Goal: Information Seeking & Learning: Find specific fact

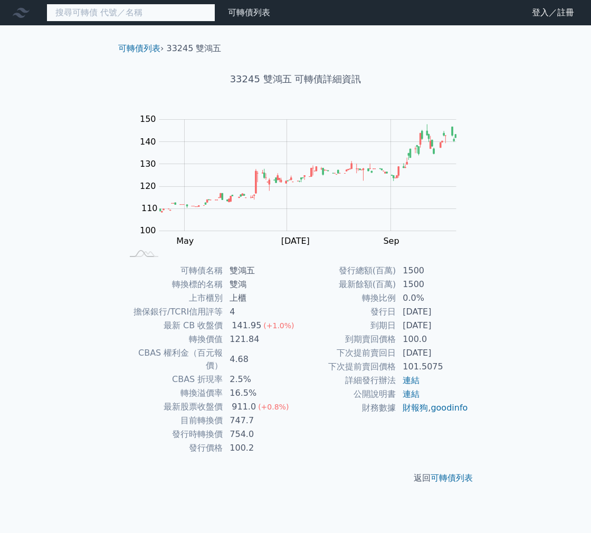
click at [158, 13] on input at bounding box center [130, 13] width 169 height 18
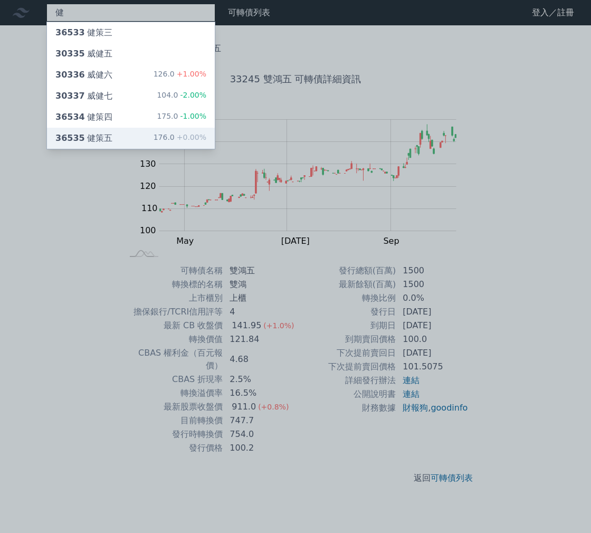
type input "健"
click at [112, 137] on div "36535 健策五 176.0 +0.00%" at bounding box center [131, 138] width 168 height 21
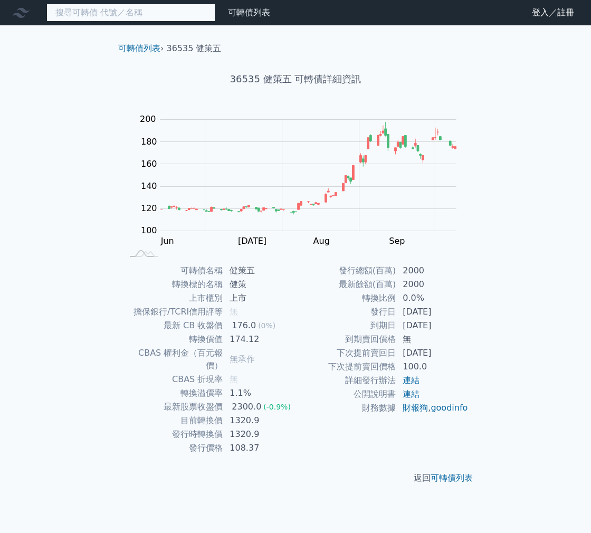
click at [184, 16] on input at bounding box center [130, 13] width 169 height 18
type input "g"
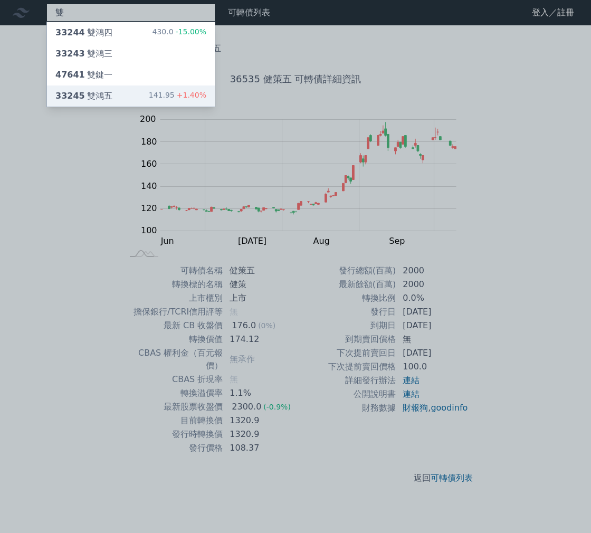
type input "雙"
click at [118, 93] on div "33245 雙鴻五 141.95 +1.40%" at bounding box center [131, 95] width 168 height 21
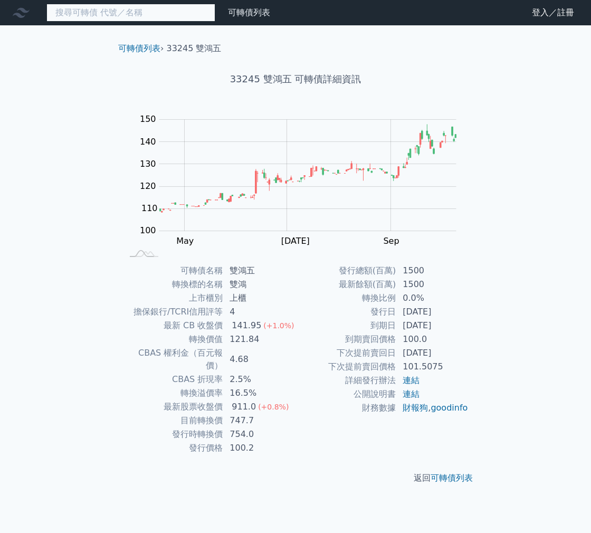
click at [151, 17] on input at bounding box center [130, 13] width 169 height 18
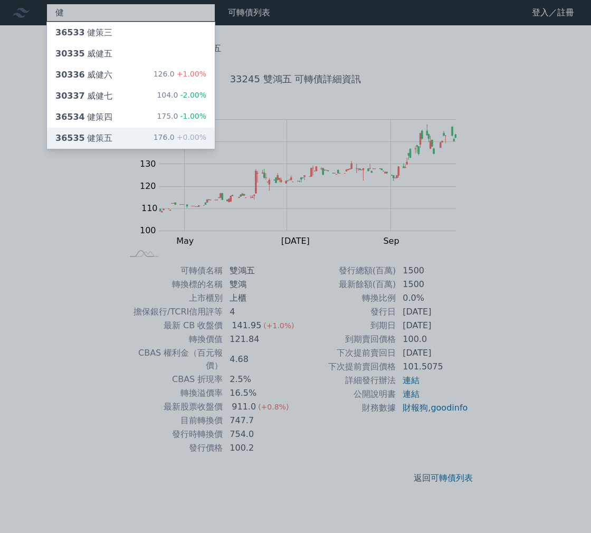
type input "健"
click at [117, 136] on div "36535 健策五 176.0 +0.00%" at bounding box center [131, 138] width 168 height 21
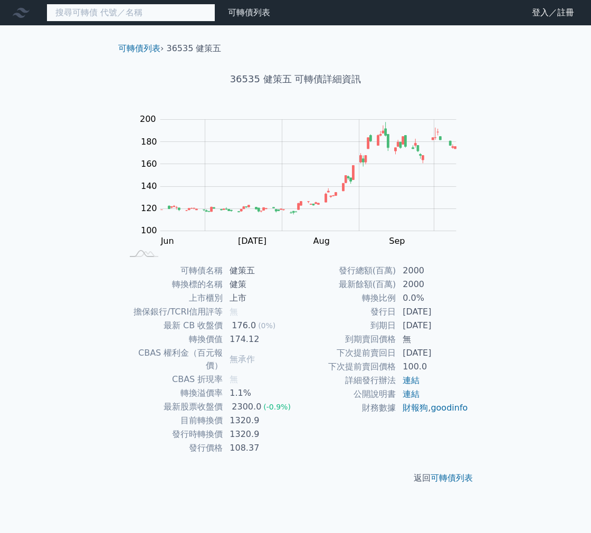
click at [90, 16] on input at bounding box center [130, 13] width 169 height 18
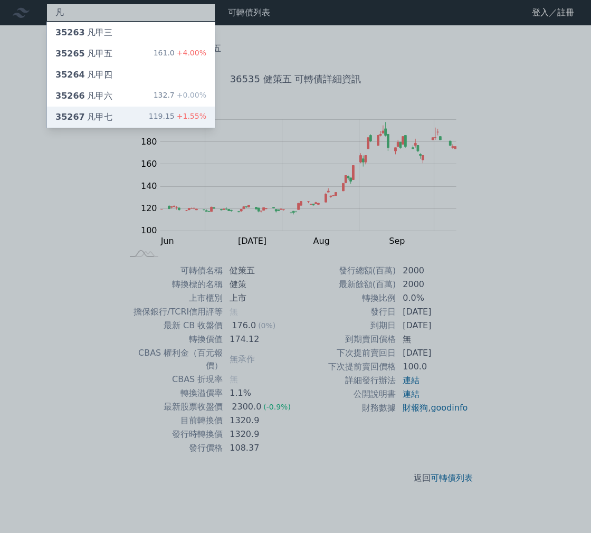
type input "凡"
click at [137, 120] on div "35267 凡甲七 119.15 +1.55%" at bounding box center [131, 117] width 168 height 21
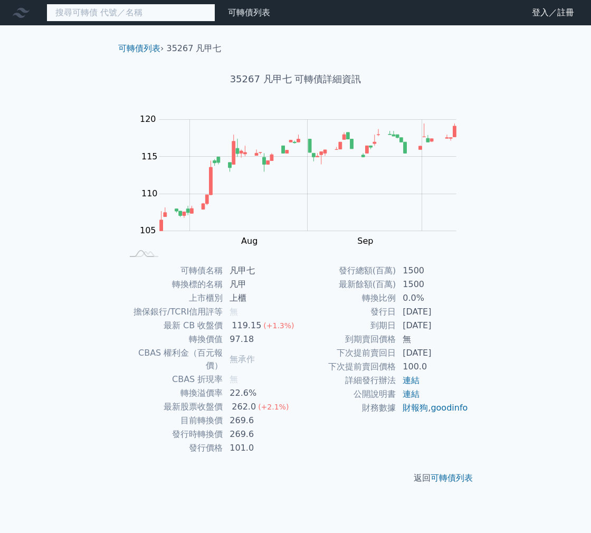
click at [169, 15] on input at bounding box center [130, 13] width 169 height 18
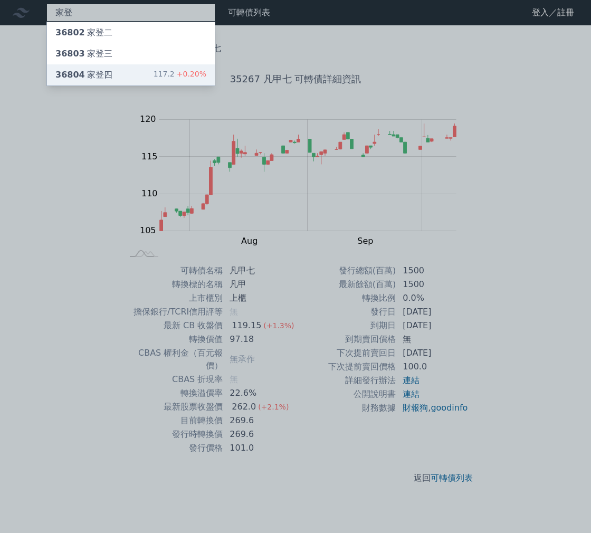
type input "家登"
click at [170, 69] on div "117.2 +0.20%" at bounding box center [180, 75] width 53 height 13
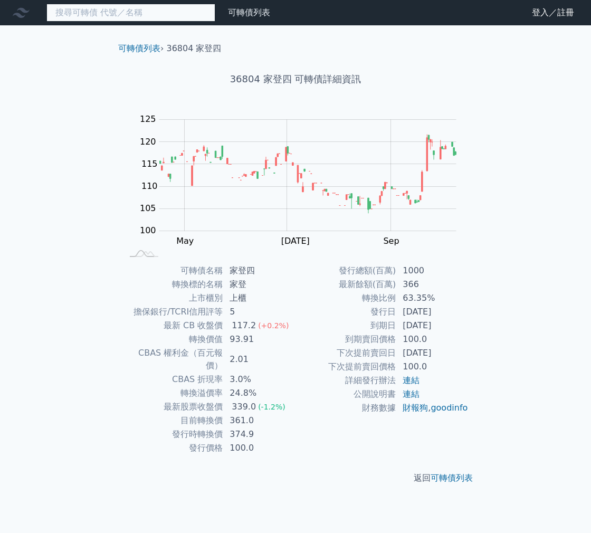
click at [110, 16] on input at bounding box center [130, 13] width 169 height 18
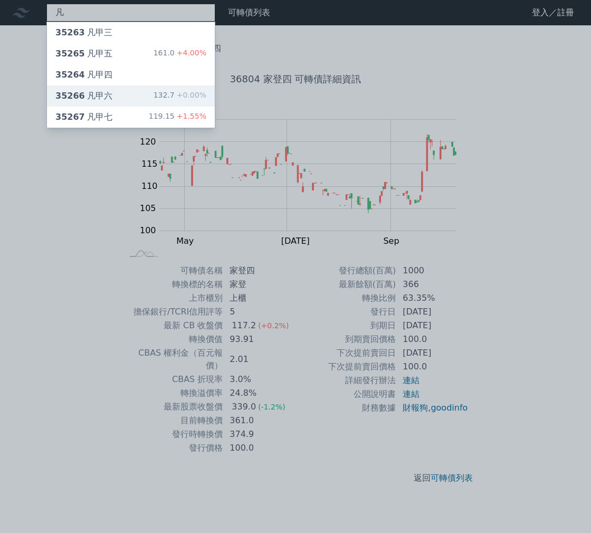
type input "凡"
click at [122, 96] on div "35266 凡甲六 132.7 +0.00%" at bounding box center [131, 95] width 168 height 21
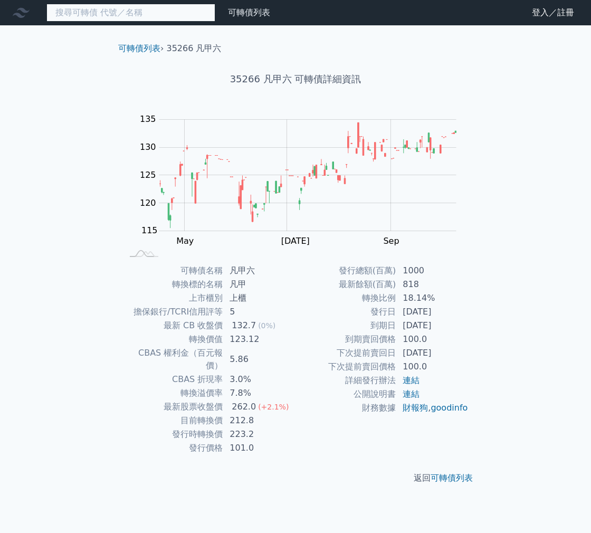
click at [130, 8] on input at bounding box center [130, 13] width 169 height 18
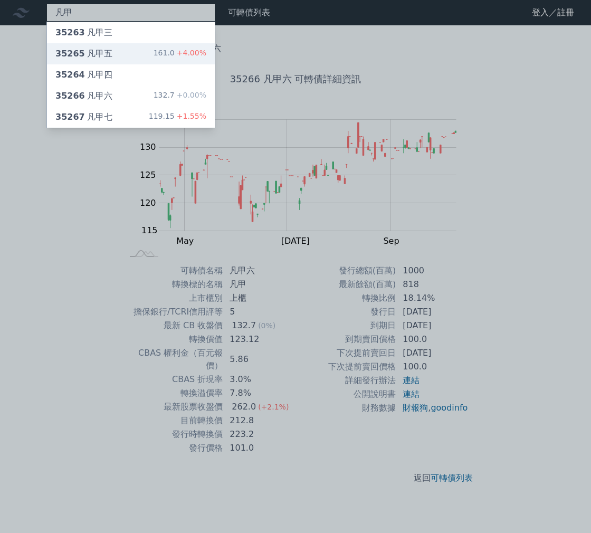
type input "凡甲"
click at [145, 51] on div "35265 凡甲五 161.0 +4.00%" at bounding box center [131, 53] width 168 height 21
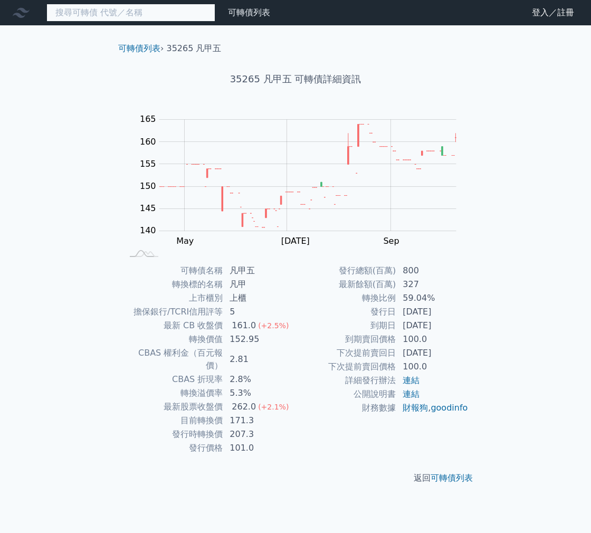
click at [127, 20] on input at bounding box center [130, 13] width 169 height 18
click at [127, 18] on input at bounding box center [130, 13] width 169 height 18
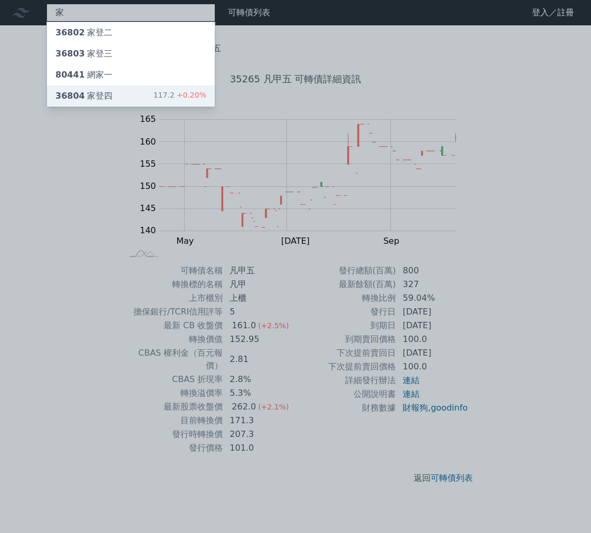
type input "家"
click at [111, 94] on div "36804 家登四 117.2 +0.20%" at bounding box center [131, 95] width 168 height 21
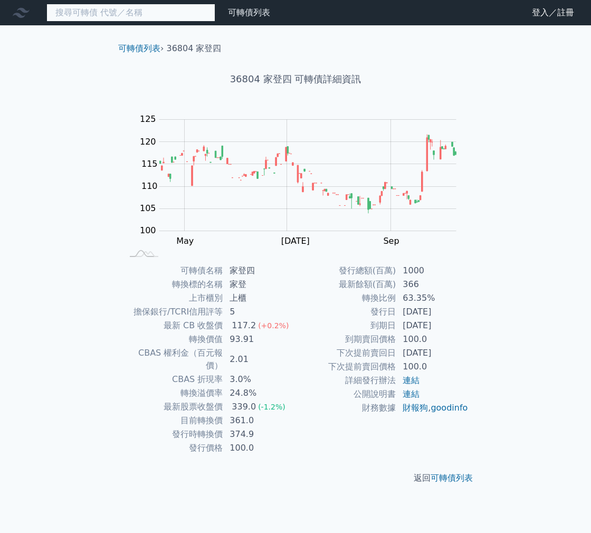
click at [179, 17] on input at bounding box center [130, 13] width 169 height 18
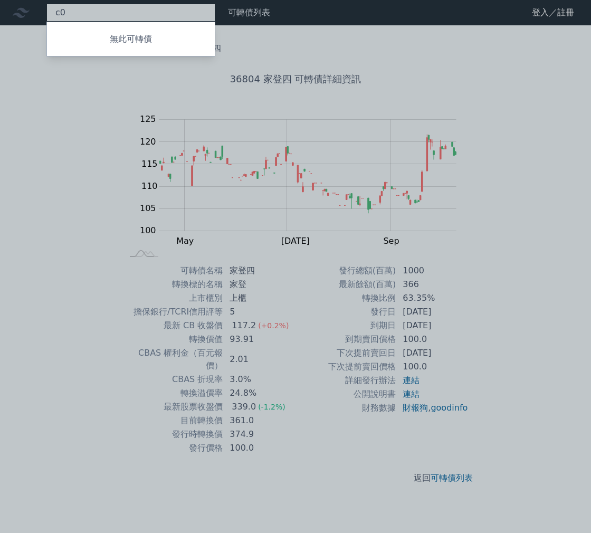
type input "c"
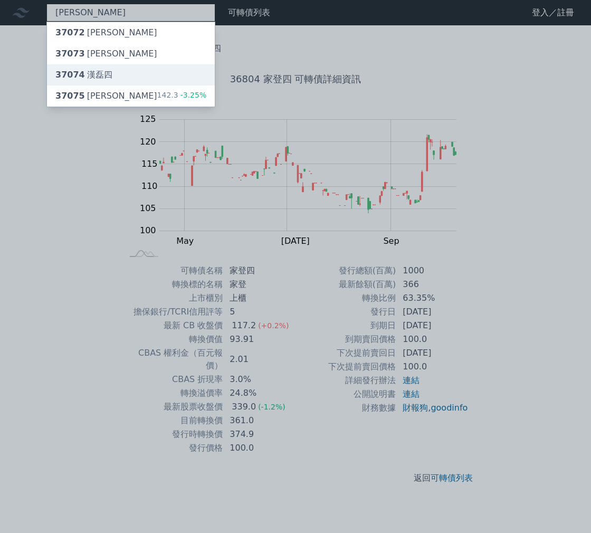
type input "[PERSON_NAME]"
click at [141, 84] on div "37074 [PERSON_NAME]四" at bounding box center [131, 74] width 168 height 21
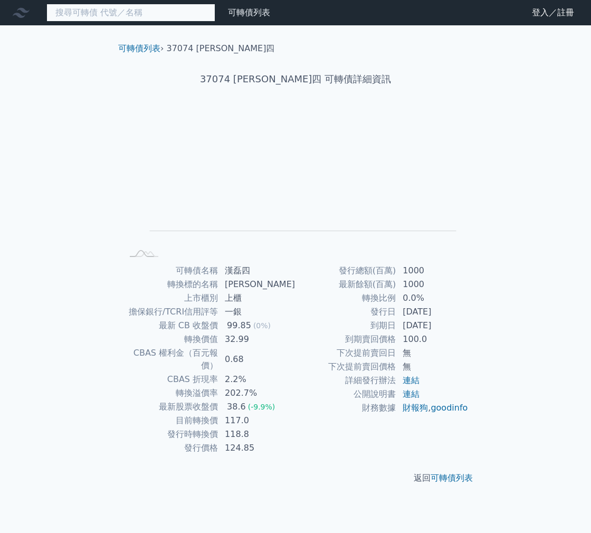
click at [120, 15] on input at bounding box center [130, 13] width 169 height 18
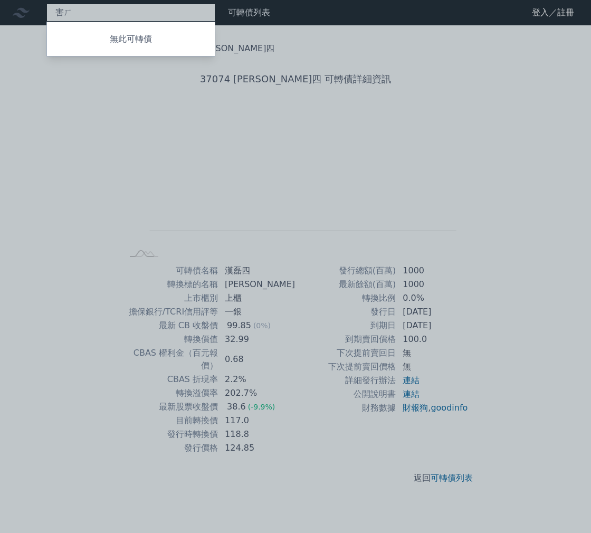
type input "害"
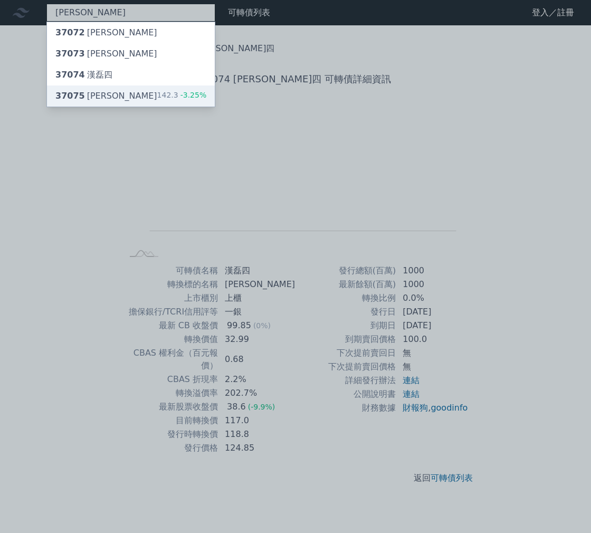
type input "[PERSON_NAME]"
click at [117, 96] on div "37075 漢磊五 142.3 -3.25%" at bounding box center [131, 95] width 168 height 21
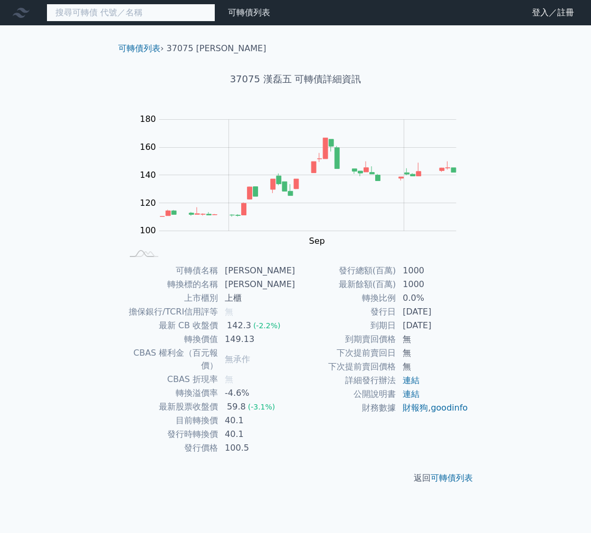
click at [136, 12] on input at bounding box center [130, 13] width 169 height 18
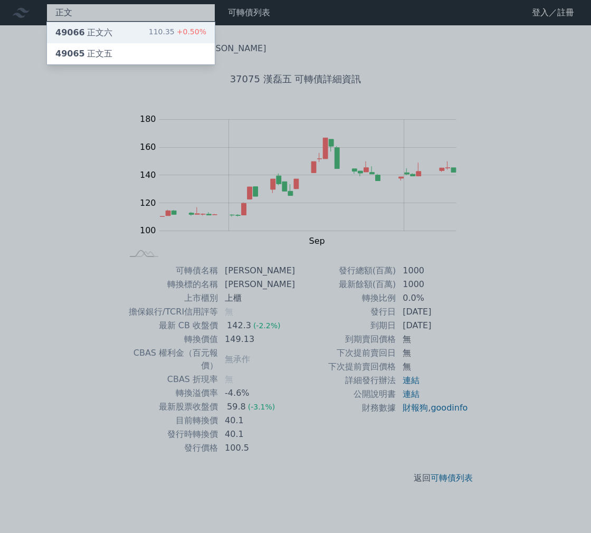
type input "正文"
click at [150, 35] on div "49066 正文六 110.35 +0.50%" at bounding box center [131, 32] width 168 height 21
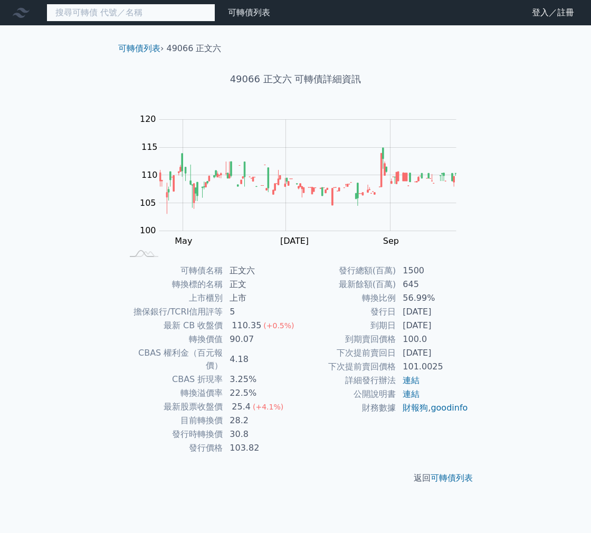
click at [172, 16] on input at bounding box center [130, 13] width 169 height 18
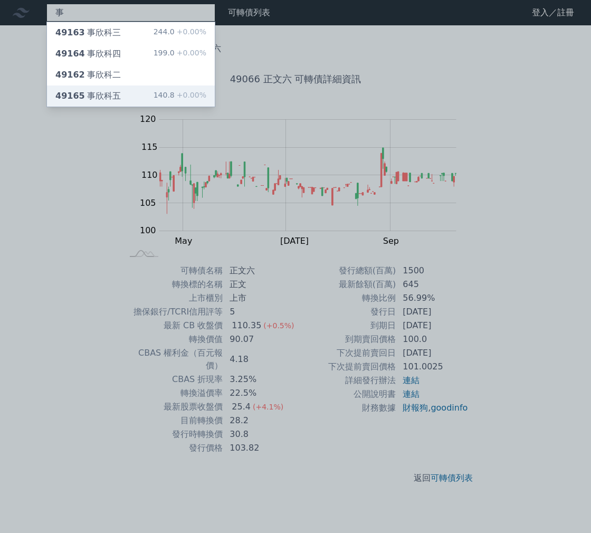
type input "事"
click at [145, 102] on div "49165 事欣科五 140.8 +0.00%" at bounding box center [131, 95] width 168 height 21
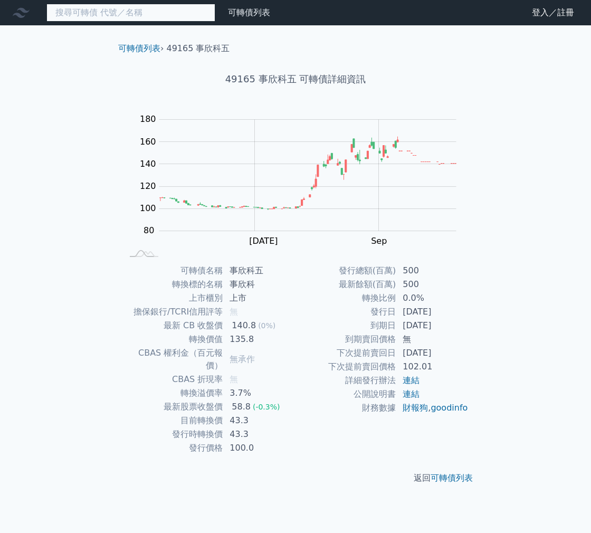
click at [131, 12] on input at bounding box center [130, 13] width 169 height 18
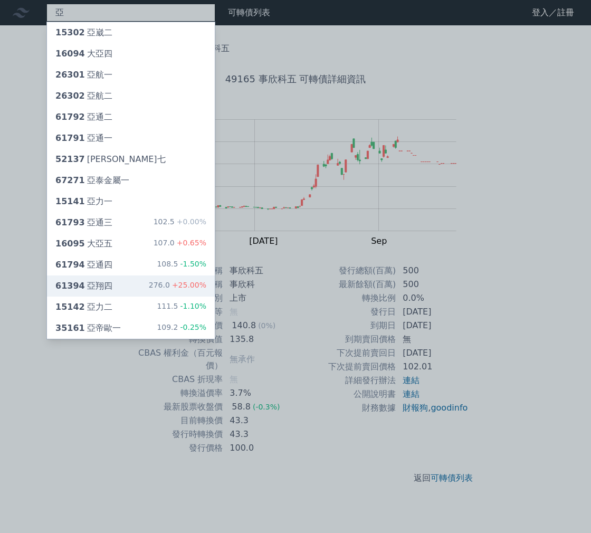
type input "亞"
click at [128, 289] on div "61394 亞翔四 276.0 +25.00%" at bounding box center [131, 285] width 168 height 21
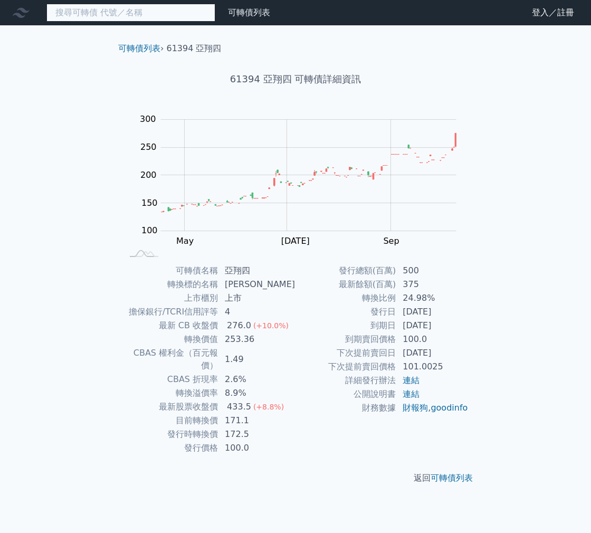
click at [178, 13] on input at bounding box center [130, 13] width 169 height 18
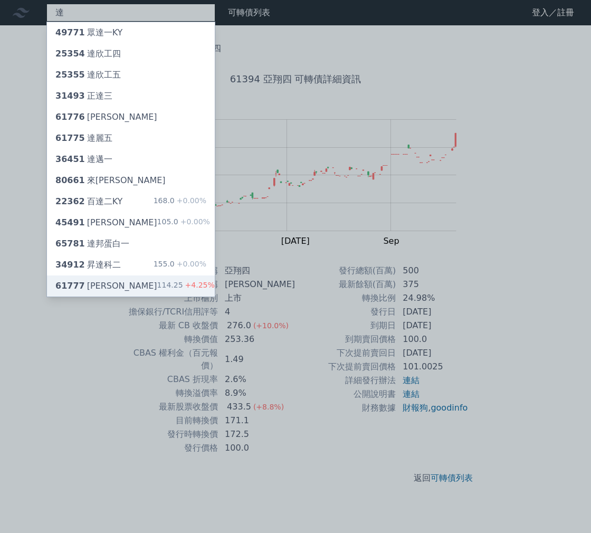
type input "達"
click at [138, 278] on div "61777 達麗七 114.25 +4.25%" at bounding box center [131, 285] width 168 height 21
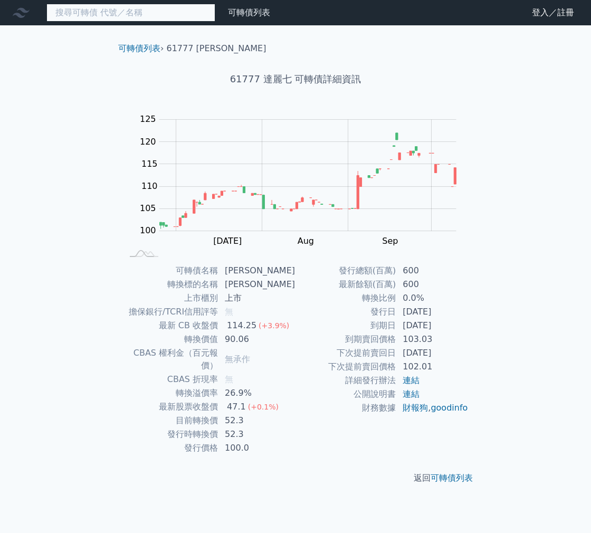
click at [164, 14] on input at bounding box center [130, 13] width 169 height 18
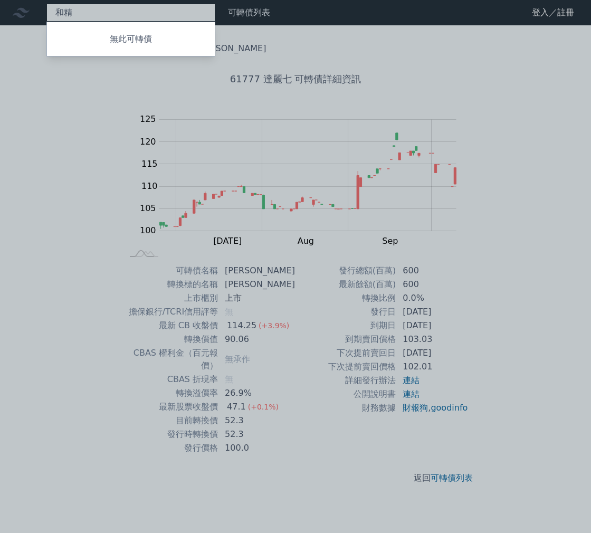
type input "和"
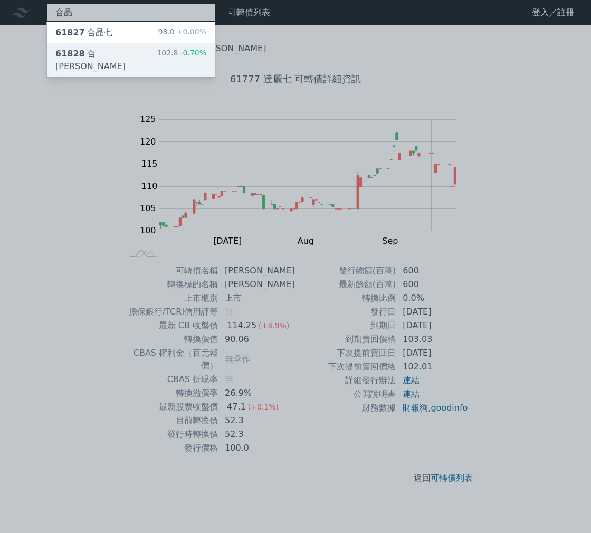
type input "合晶"
click at [156, 54] on div "61828 合晶八 102.8 -0.70%" at bounding box center [131, 60] width 168 height 34
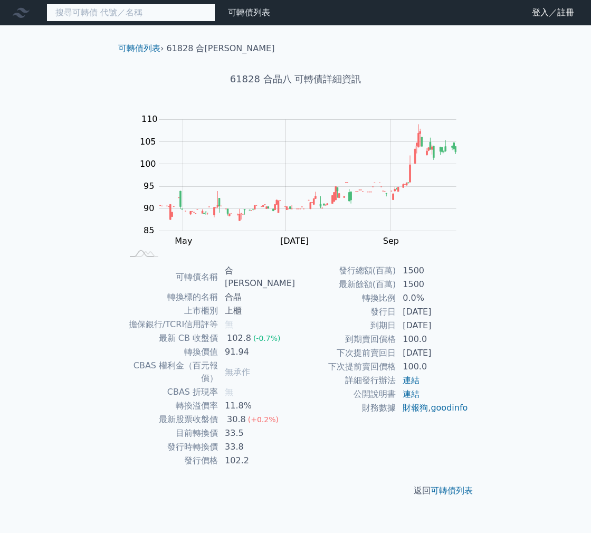
click at [136, 16] on input at bounding box center [130, 13] width 169 height 18
type input "2"
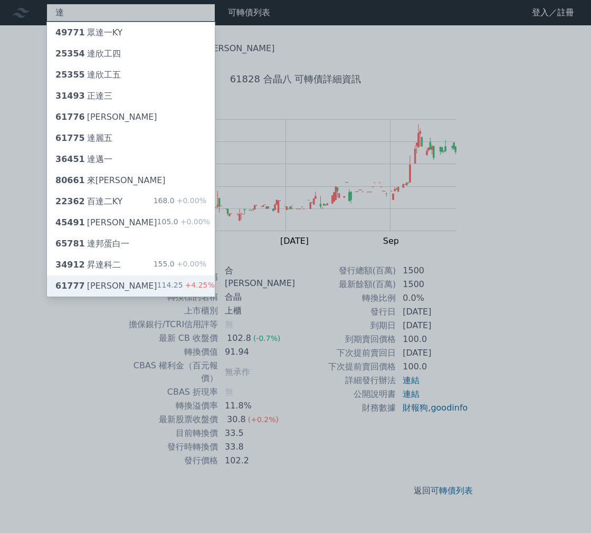
type input "達"
click at [106, 285] on div "61777 [PERSON_NAME]" at bounding box center [106, 286] width 102 height 13
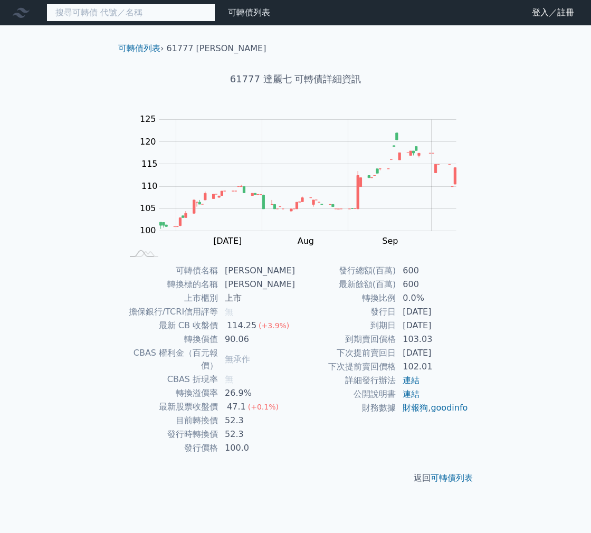
click at [101, 15] on input at bounding box center [130, 13] width 169 height 18
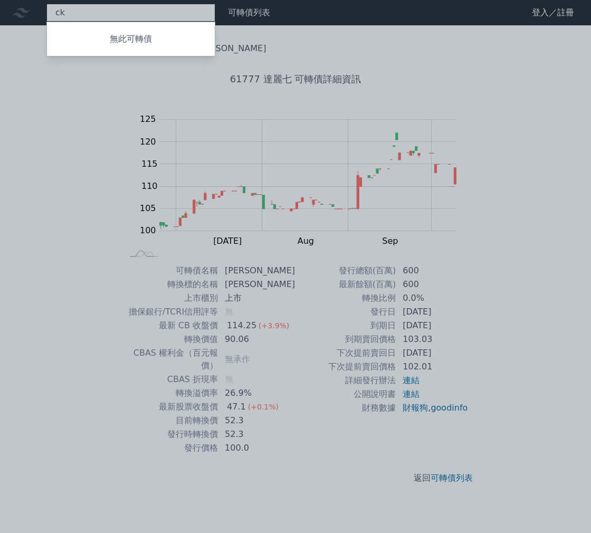
type input "c"
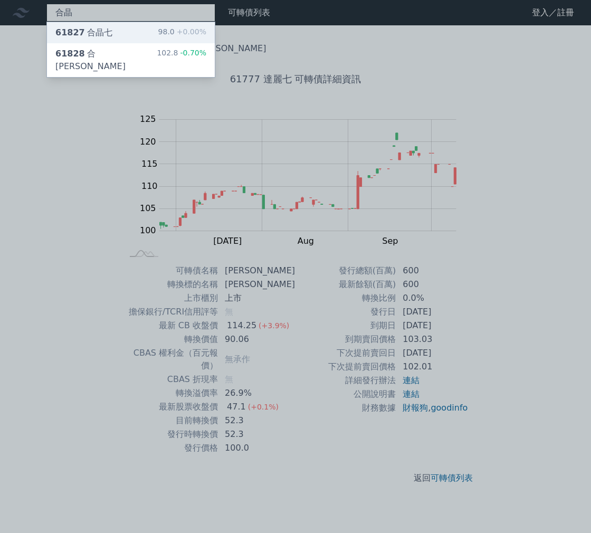
type input "合晶"
click at [117, 35] on div "61827 合晶七 98.0 +0.00%" at bounding box center [131, 32] width 168 height 21
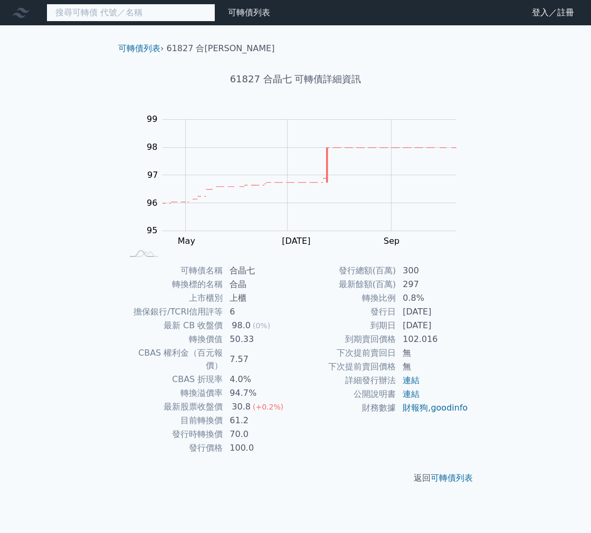
click at [93, 18] on input at bounding box center [130, 13] width 169 height 18
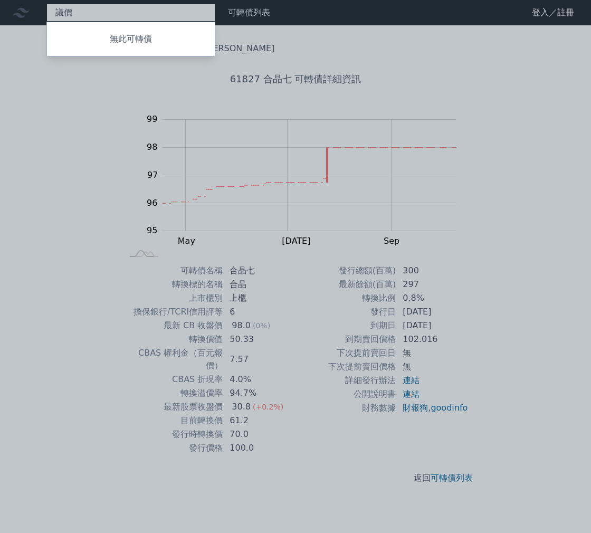
type input "議"
type input "溢價普通"
drag, startPoint x: 93, startPoint y: 10, endPoint x: 80, endPoint y: 11, distance: 13.2
click at [80, 11] on div at bounding box center [295, 266] width 591 height 533
click at [96, 12] on div "溢價普通 無此可轉債" at bounding box center [130, 13] width 169 height 18
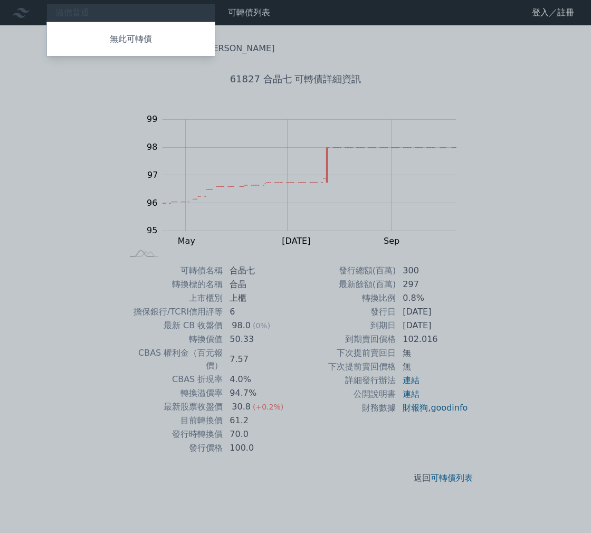
drag, startPoint x: 98, startPoint y: 12, endPoint x: 58, endPoint y: 12, distance: 39.6
click at [58, 12] on div at bounding box center [295, 266] width 591 height 533
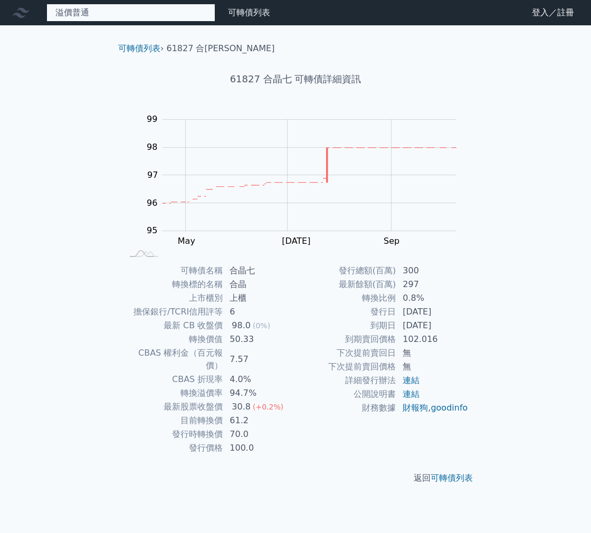
click at [76, 11] on div "溢價普通 無此可轉債" at bounding box center [130, 13] width 169 height 18
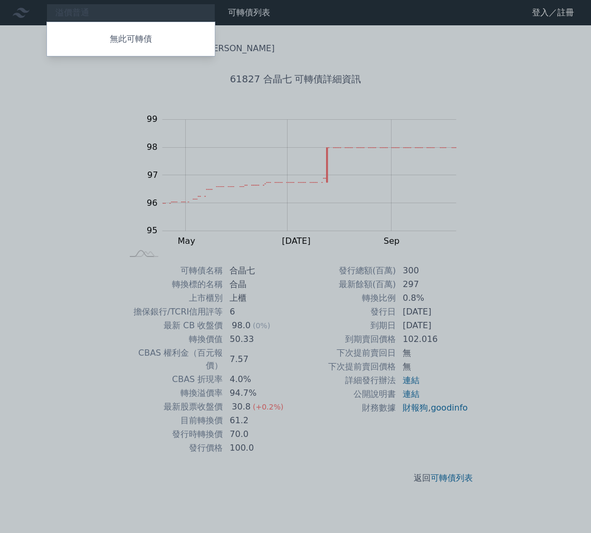
drag, startPoint x: 93, startPoint y: 12, endPoint x: 67, endPoint y: 12, distance: 26.4
click at [67, 12] on div at bounding box center [295, 266] width 591 height 533
drag, startPoint x: 58, startPoint y: 13, endPoint x: 106, endPoint y: 12, distance: 47.5
click at [106, 12] on div "溢價普通 無此可轉債" at bounding box center [130, 13] width 169 height 18
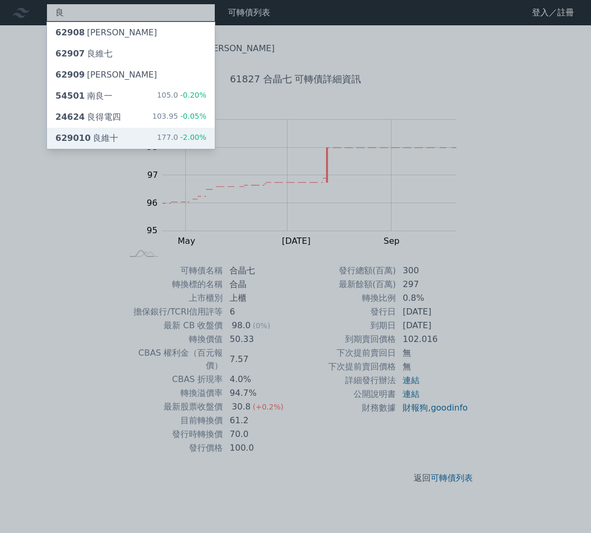
type input "良"
click at [113, 139] on div "629010 良維十" at bounding box center [86, 138] width 63 height 13
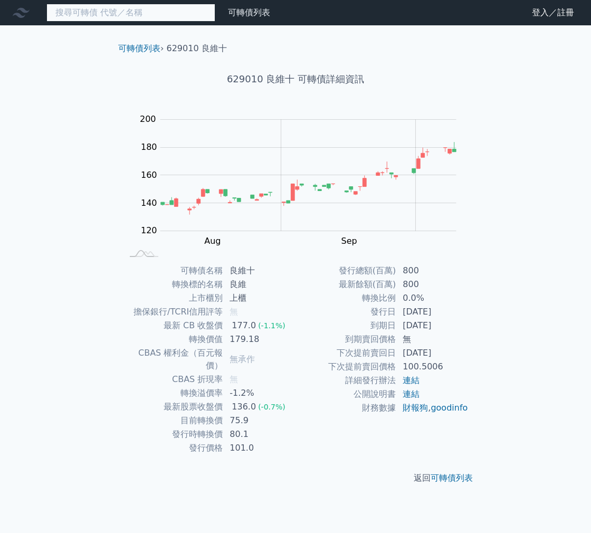
click at [133, 11] on input at bounding box center [130, 13] width 169 height 18
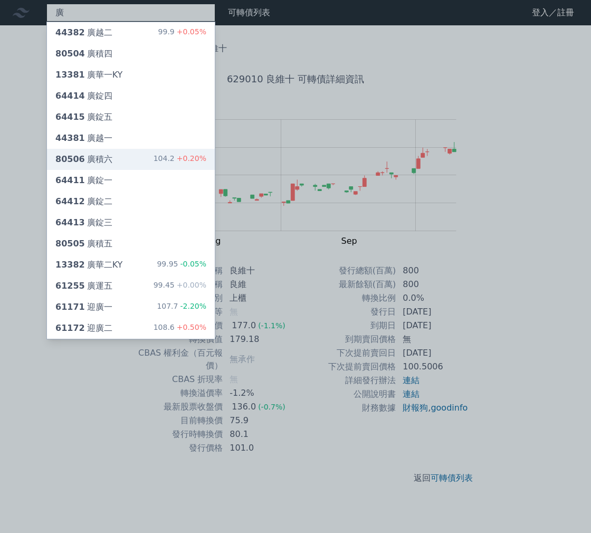
type input "廣"
click at [137, 161] on div "80506 廣積六 104.2 +0.20%" at bounding box center [131, 159] width 168 height 21
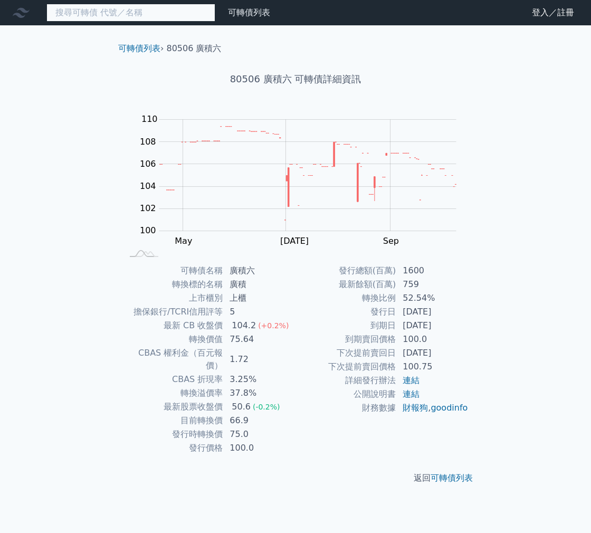
click at [167, 16] on input at bounding box center [130, 13] width 169 height 18
type input "ㄩ"
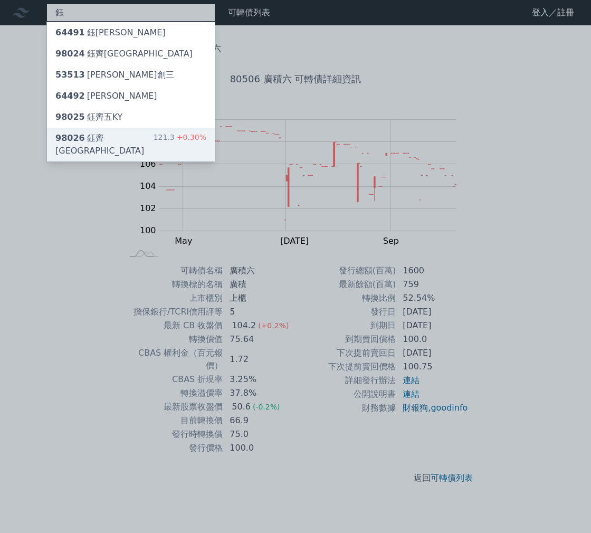
type input "鈺"
click at [145, 134] on div "98026 鈺[GEOGRAPHIC_DATA] 121.3 +0.30%" at bounding box center [131, 145] width 168 height 34
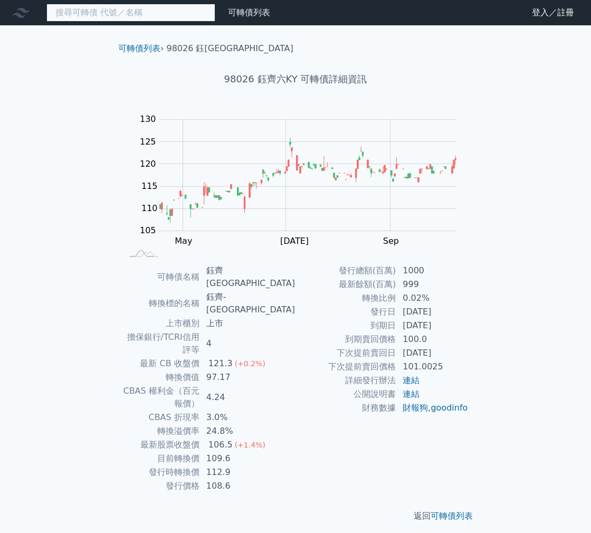
click at [172, 13] on input at bounding box center [130, 13] width 169 height 18
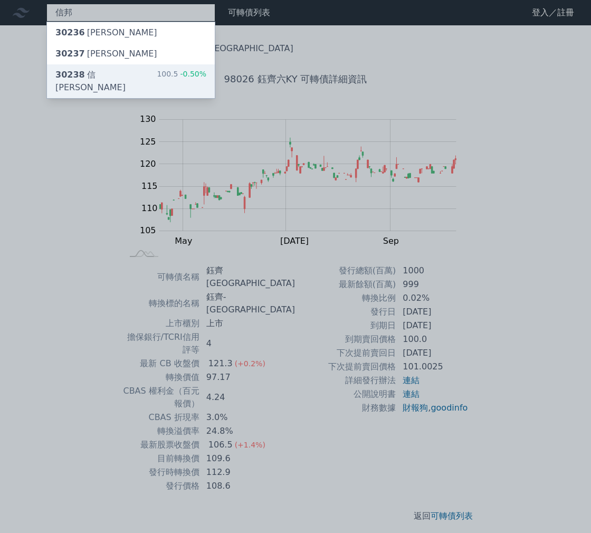
type input "信邦"
click at [148, 78] on div "30238 信邦八 100.5 -0.50%" at bounding box center [131, 81] width 168 height 34
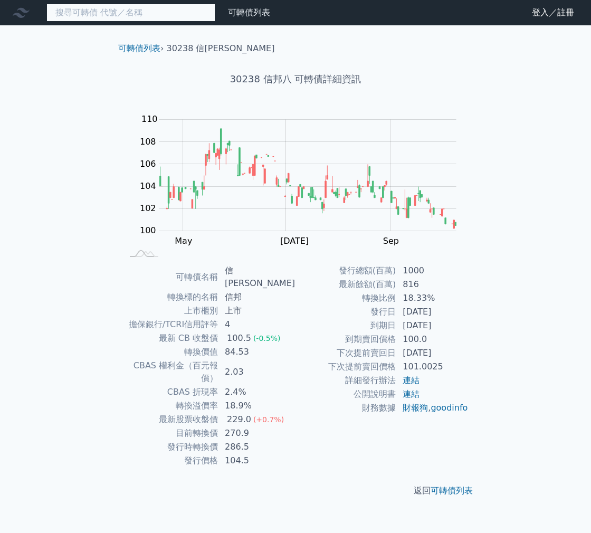
click at [130, 16] on input at bounding box center [130, 13] width 169 height 18
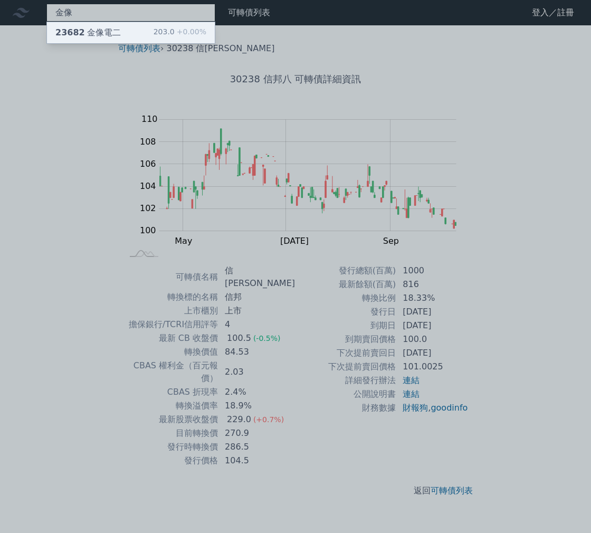
type input "金像"
click at [170, 36] on div "203.0 +0.00%" at bounding box center [180, 32] width 53 height 13
